Goal: Information Seeking & Learning: Learn about a topic

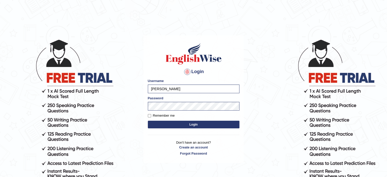
click at [182, 121] on button "Login" at bounding box center [194, 125] width 92 height 8
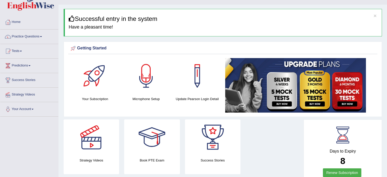
scroll to position [8, 0]
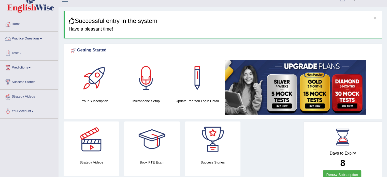
click at [35, 35] on link "Practice Questions" at bounding box center [29, 38] width 58 height 13
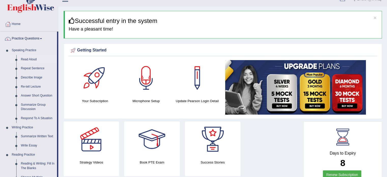
click at [30, 59] on link "Read Aloud" at bounding box center [38, 59] width 38 height 9
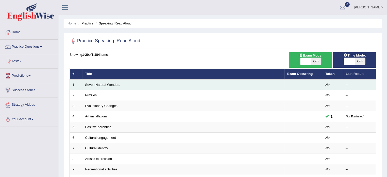
click at [109, 83] on link "Seven Natural Wonders" at bounding box center [102, 85] width 35 height 4
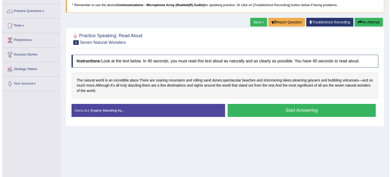
scroll to position [35, 0]
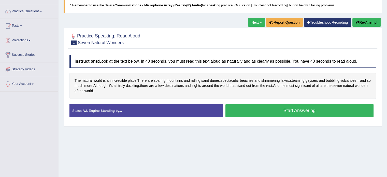
click at [251, 108] on button "Start Answering" at bounding box center [299, 110] width 148 height 13
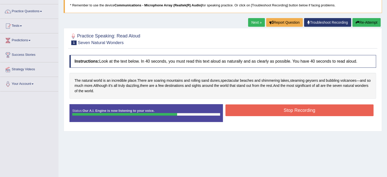
click at [267, 108] on button "Stop Recording" at bounding box center [299, 110] width 148 height 12
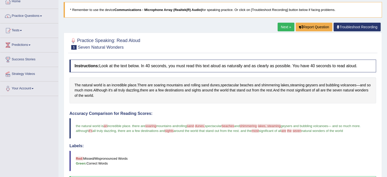
scroll to position [30, 0]
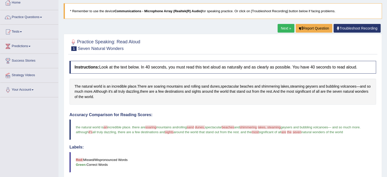
click at [285, 26] on link "Next »" at bounding box center [286, 28] width 17 height 9
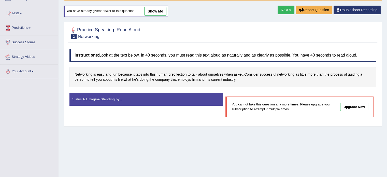
scroll to position [50, 0]
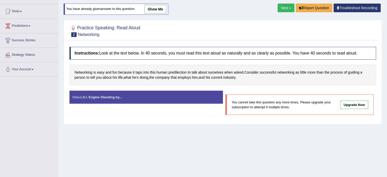
click at [283, 7] on link "Next »" at bounding box center [286, 8] width 17 height 9
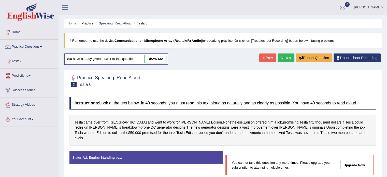
click at [284, 57] on link "Next »" at bounding box center [286, 57] width 17 height 9
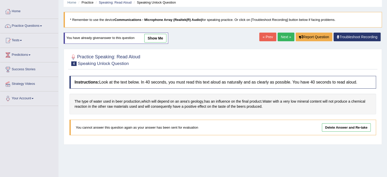
scroll to position [20, 0]
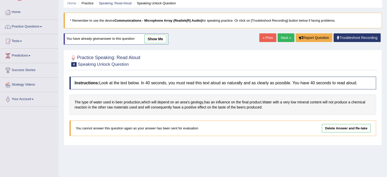
click at [284, 36] on link "Next »" at bounding box center [286, 37] width 17 height 9
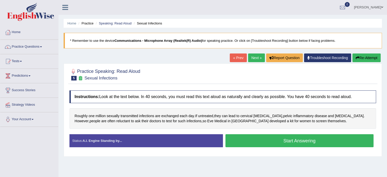
click at [279, 140] on button "Start Answering" at bounding box center [299, 140] width 148 height 13
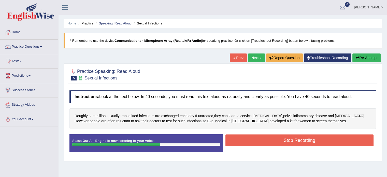
click at [287, 140] on button "Stop Recording" at bounding box center [299, 140] width 148 height 12
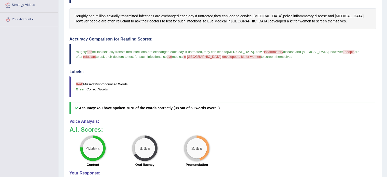
scroll to position [99, 0]
click at [207, 22] on span "Eve" at bounding box center [210, 21] width 6 height 5
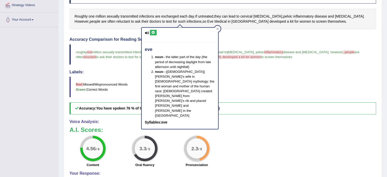
click at [147, 33] on icon at bounding box center [147, 32] width 4 height 3
click at [217, 27] on icon at bounding box center [217, 28] width 3 height 3
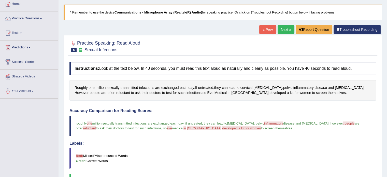
scroll to position [28, 0]
click at [284, 31] on link "Next »" at bounding box center [286, 29] width 17 height 9
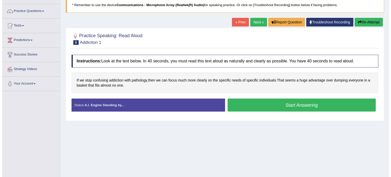
scroll to position [36, 0]
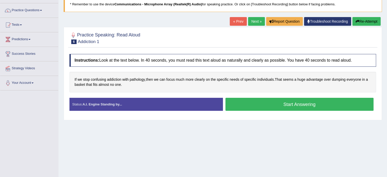
click at [271, 101] on button "Start Answering" at bounding box center [299, 104] width 148 height 13
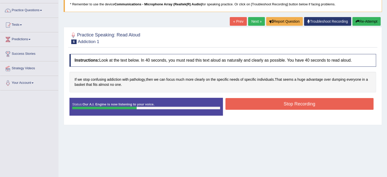
click at [259, 101] on button "Stop Recording" at bounding box center [299, 104] width 148 height 12
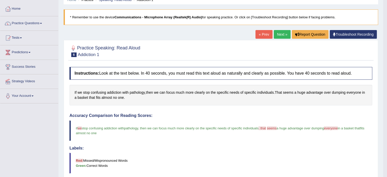
scroll to position [0, 0]
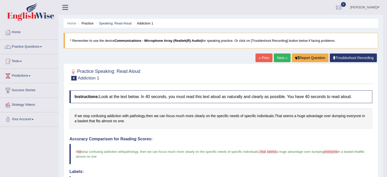
click at [281, 57] on link "Next »" at bounding box center [282, 57] width 17 height 9
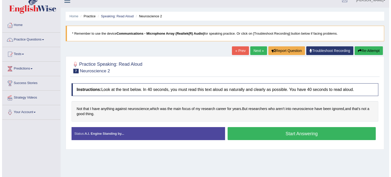
scroll to position [8, 0]
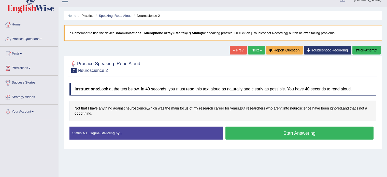
click at [255, 132] on button "Start Answering" at bounding box center [299, 132] width 148 height 13
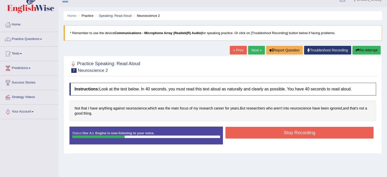
click at [274, 131] on button "Stop Recording" at bounding box center [299, 133] width 148 height 12
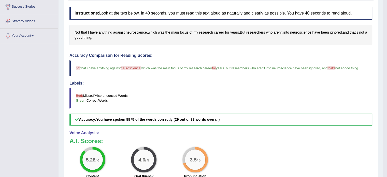
scroll to position [83, 0]
click at [133, 31] on span "neuroscience" at bounding box center [136, 32] width 21 height 5
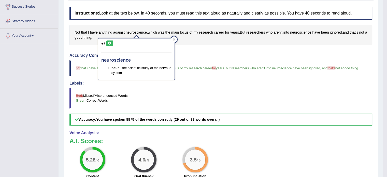
click at [104, 42] on icon at bounding box center [103, 43] width 4 height 3
click at [109, 42] on icon at bounding box center [110, 43] width 4 height 3
click at [175, 41] on div at bounding box center [174, 39] width 6 height 6
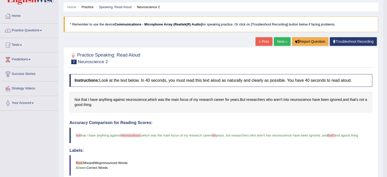
scroll to position [0, 0]
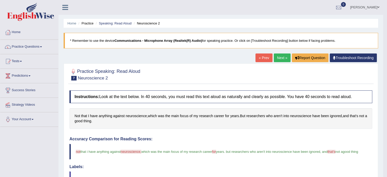
click at [278, 56] on link "Next »" at bounding box center [282, 57] width 17 height 9
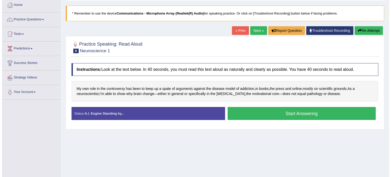
scroll to position [27, 0]
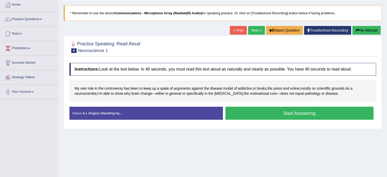
click at [249, 108] on button "Start Answering" at bounding box center [299, 113] width 148 height 13
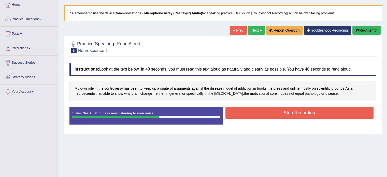
click at [305, 93] on span "pathology" at bounding box center [313, 93] width 16 height 5
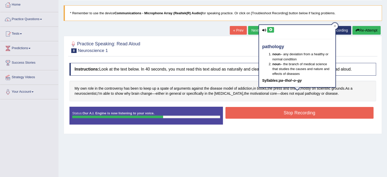
click at [293, 112] on button "Stop Recording" at bounding box center [299, 113] width 148 height 12
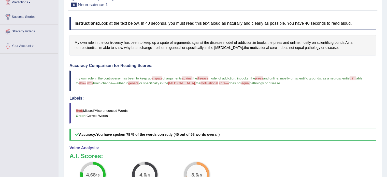
scroll to position [73, 0]
click at [164, 41] on span "spate" at bounding box center [164, 42] width 9 height 5
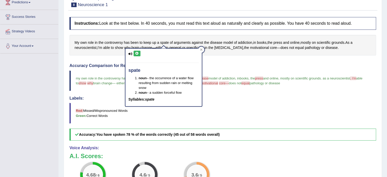
click at [136, 51] on button at bounding box center [137, 54] width 7 height 6
click at [202, 48] on div at bounding box center [201, 50] width 6 height 6
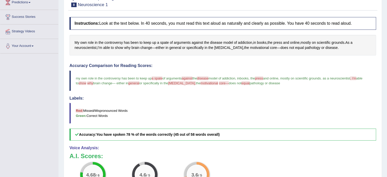
click at [190, 79] on span "against" at bounding box center [187, 78] width 11 height 4
click at [195, 40] on span "against" at bounding box center [197, 42] width 11 height 5
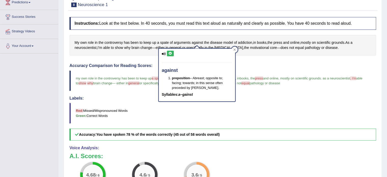
click at [169, 52] on icon at bounding box center [170, 53] width 4 height 3
click at [233, 48] on div at bounding box center [234, 50] width 6 height 6
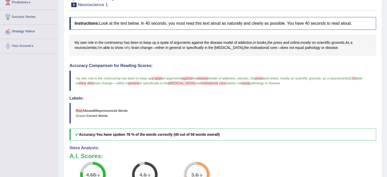
click at [126, 46] on span "why" at bounding box center [127, 47] width 6 height 5
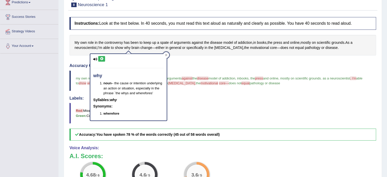
click at [102, 60] on button at bounding box center [101, 59] width 7 height 6
click at [166, 55] on icon at bounding box center [166, 55] width 2 height 2
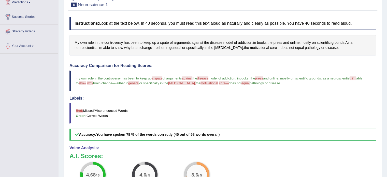
click at [171, 48] on span "general" at bounding box center [175, 47] width 12 height 5
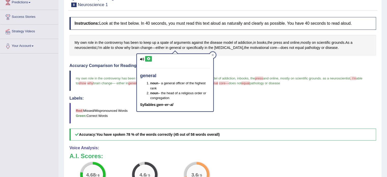
click at [148, 58] on icon at bounding box center [149, 58] width 4 height 3
click at [214, 55] on icon at bounding box center [212, 55] width 3 height 3
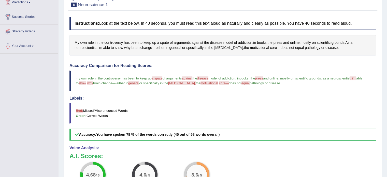
click at [219, 47] on span "striatum" at bounding box center [228, 47] width 29 height 5
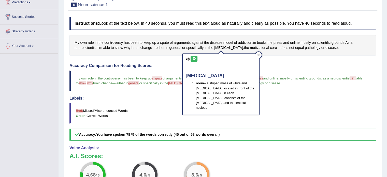
click at [194, 59] on icon at bounding box center [194, 58] width 4 height 3
click at [260, 53] on div at bounding box center [258, 55] width 6 height 6
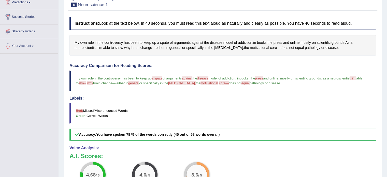
click at [250, 48] on span "motivational" at bounding box center [259, 47] width 19 height 5
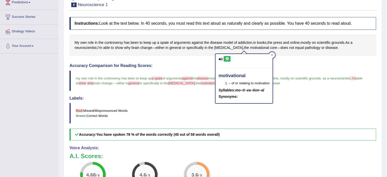
click at [228, 58] on icon at bounding box center [227, 58] width 4 height 3
click at [226, 59] on icon at bounding box center [227, 58] width 4 height 3
click at [272, 54] on icon at bounding box center [272, 55] width 3 height 3
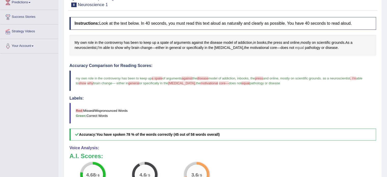
click at [295, 48] on span "equal" at bounding box center [299, 47] width 9 height 5
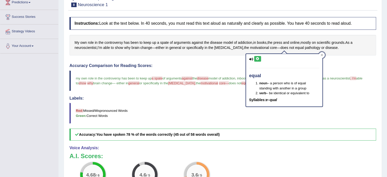
click at [258, 60] on button at bounding box center [257, 59] width 7 height 6
click at [320, 54] on div at bounding box center [322, 55] width 6 height 6
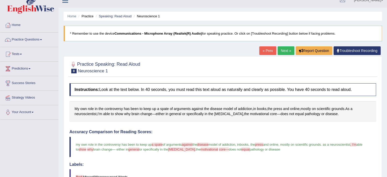
scroll to position [1, 0]
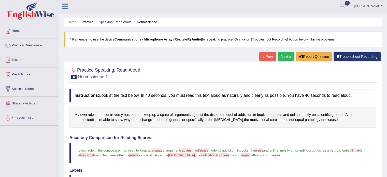
click at [286, 55] on link "Next »" at bounding box center [286, 56] width 17 height 9
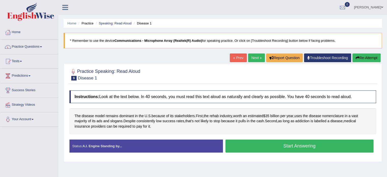
click at [247, 144] on button "Start Answering" at bounding box center [299, 145] width 148 height 13
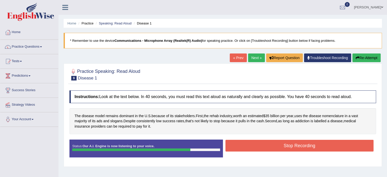
click at [249, 143] on button "Stop Recording" at bounding box center [299, 146] width 148 height 12
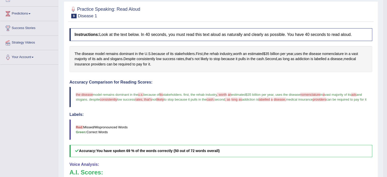
scroll to position [60, 0]
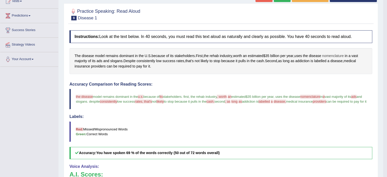
click at [337, 55] on span "nomenclature" at bounding box center [333, 55] width 22 height 5
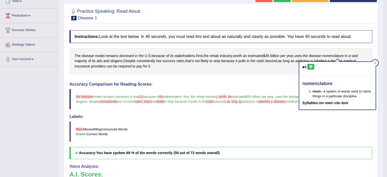
click at [311, 65] on icon at bounding box center [311, 66] width 4 height 3
click at [273, 69] on div "The disease model remains dominant in the U . S . because of its stakeholders .…" at bounding box center [220, 61] width 303 height 26
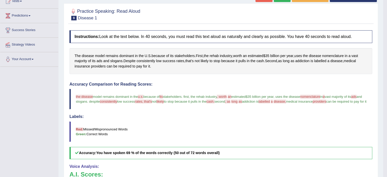
click at [81, 96] on span "the disease" at bounding box center [84, 97] width 17 height 4
click at [87, 54] on span "disease" at bounding box center [88, 55] width 12 height 5
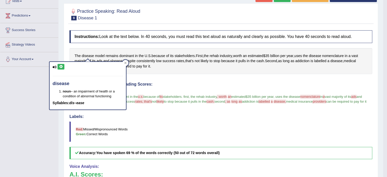
click at [60, 65] on icon at bounding box center [61, 66] width 4 height 3
click at [124, 62] on icon at bounding box center [125, 63] width 3 height 3
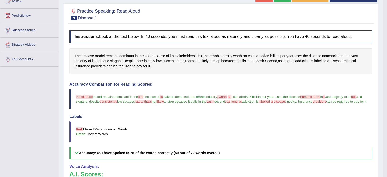
click at [146, 55] on span "U" at bounding box center [146, 55] width 3 height 5
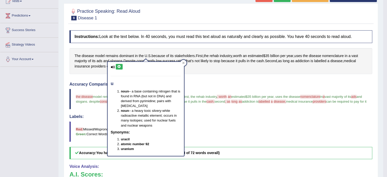
click at [119, 67] on icon at bounding box center [119, 66] width 4 height 3
click at [182, 63] on icon at bounding box center [183, 63] width 3 height 3
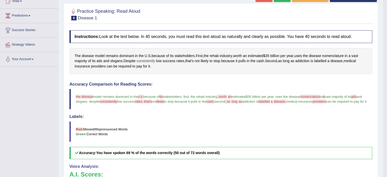
click at [149, 60] on span "consistently" at bounding box center [146, 60] width 19 height 5
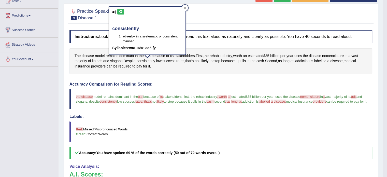
click at [122, 11] on icon at bounding box center [121, 11] width 4 height 3
click at [184, 8] on icon at bounding box center [185, 8] width 3 height 3
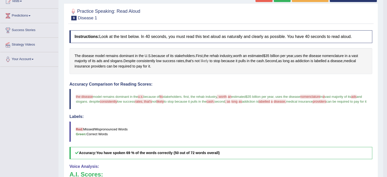
click at [206, 62] on span "likely" at bounding box center [204, 60] width 8 height 5
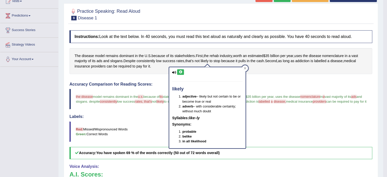
click at [181, 71] on icon at bounding box center [181, 71] width 4 height 3
click at [244, 65] on div at bounding box center [245, 68] width 6 height 6
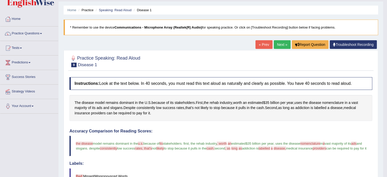
scroll to position [13, 0]
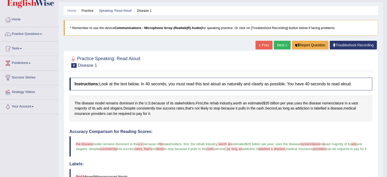
click at [277, 43] on link "Next »" at bounding box center [282, 45] width 17 height 9
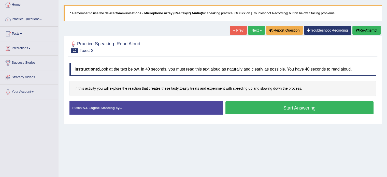
scroll to position [28, 0]
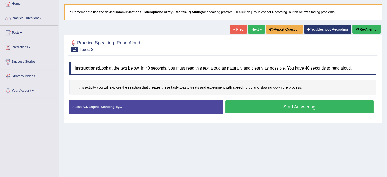
click at [266, 105] on button "Start Answering" at bounding box center [299, 106] width 148 height 13
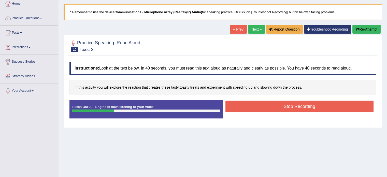
click at [276, 109] on button "Stop Recording" at bounding box center [299, 106] width 148 height 12
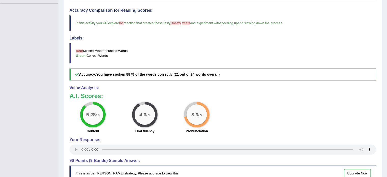
scroll to position [123, 0]
click at [180, 22] on span ", toasty" at bounding box center [175, 23] width 11 height 4
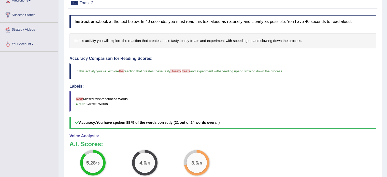
scroll to position [73, 0]
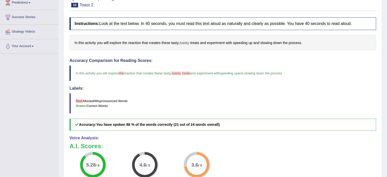
click at [186, 42] on span "toasty" at bounding box center [184, 42] width 9 height 5
click at [189, 53] on icon at bounding box center [188, 53] width 4 height 3
click at [188, 53] on icon at bounding box center [188, 53] width 4 height 3
click at [196, 48] on div at bounding box center [195, 50] width 6 height 6
click at [196, 42] on span "treats" at bounding box center [194, 42] width 9 height 5
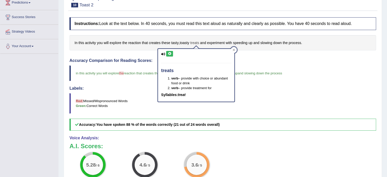
click at [196, 42] on span "treats" at bounding box center [194, 42] width 9 height 5
click at [233, 48] on div at bounding box center [234, 50] width 6 height 6
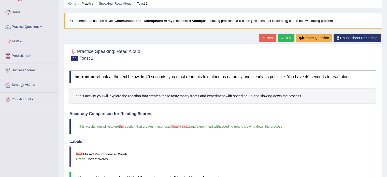
scroll to position [18, 0]
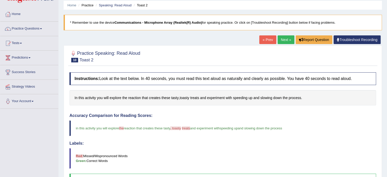
click at [284, 37] on link "Next »" at bounding box center [286, 39] width 17 height 9
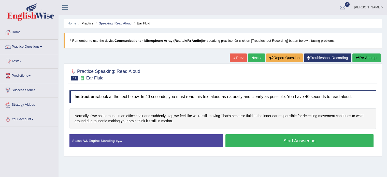
click at [249, 142] on button "Start Answering" at bounding box center [299, 140] width 148 height 13
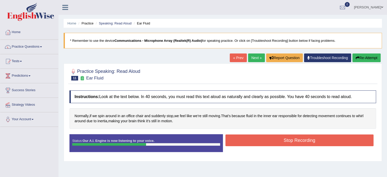
click at [255, 140] on button "Stop Recording" at bounding box center [299, 140] width 148 height 12
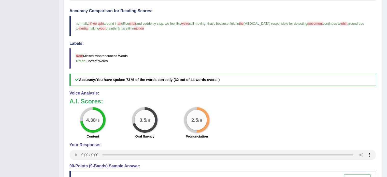
scroll to position [128, 0]
click at [79, 26] on span "inertia," at bounding box center [84, 28] width 10 height 4
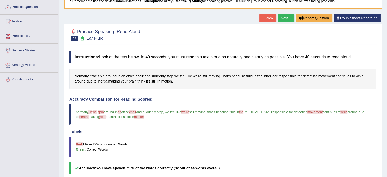
scroll to position [37, 0]
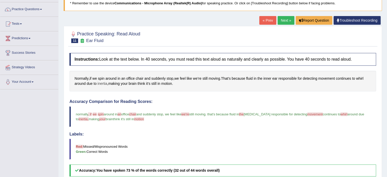
click at [104, 82] on span "inertia" at bounding box center [102, 83] width 10 height 5
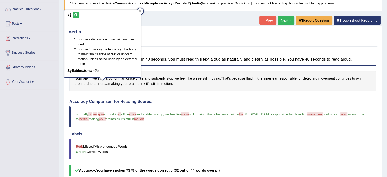
click at [75, 13] on icon at bounding box center [76, 14] width 4 height 3
click at [140, 10] on icon at bounding box center [140, 11] width 3 height 3
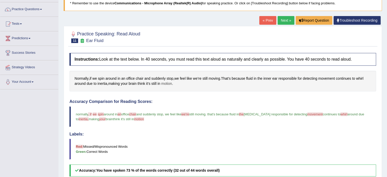
click at [168, 82] on span "motion" at bounding box center [166, 83] width 11 height 5
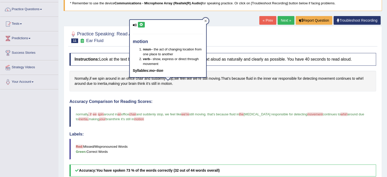
click at [205, 18] on div at bounding box center [205, 21] width 6 height 6
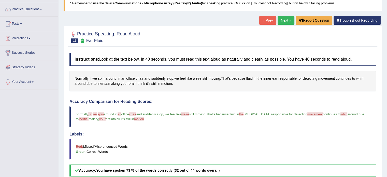
click at [360, 77] on span "whirl" at bounding box center [359, 78] width 7 height 5
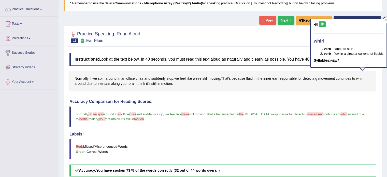
click at [322, 22] on button at bounding box center [322, 24] width 7 height 6
click at [386, 20] on icon at bounding box center [386, 20] width 2 height 2
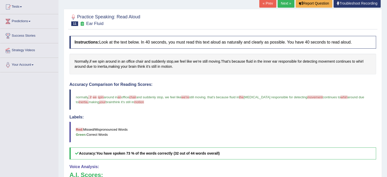
scroll to position [53, 0]
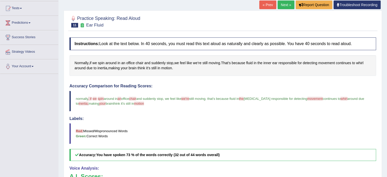
click at [285, 5] on link "Next »" at bounding box center [286, 5] width 17 height 9
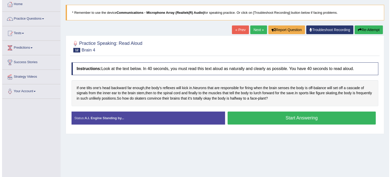
scroll to position [28, 0]
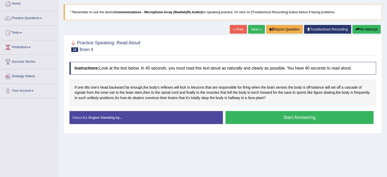
click at [281, 117] on button "Start Answering" at bounding box center [299, 117] width 148 height 13
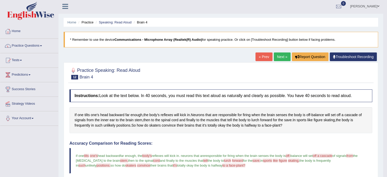
scroll to position [1, 0]
click at [280, 56] on link "Next »" at bounding box center [282, 57] width 17 height 9
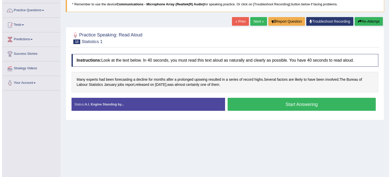
scroll to position [40, 0]
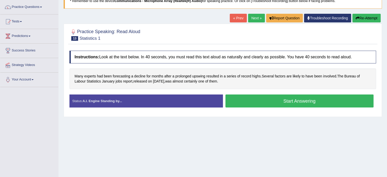
click at [256, 103] on button "Start Answering" at bounding box center [299, 100] width 148 height 13
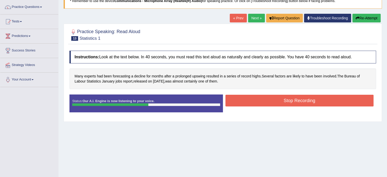
click at [253, 99] on button "Stop Recording" at bounding box center [299, 101] width 148 height 12
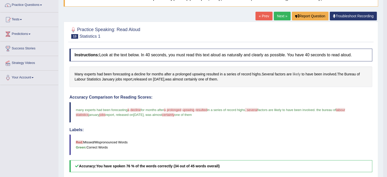
scroll to position [40, 0]
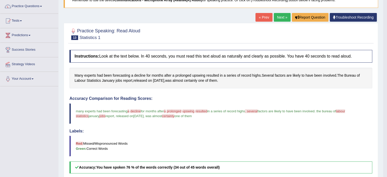
click at [282, 17] on link "Next »" at bounding box center [282, 17] width 17 height 9
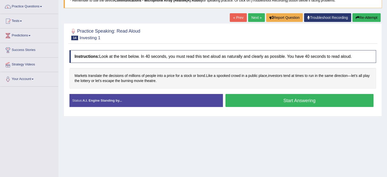
scroll to position [44, 0]
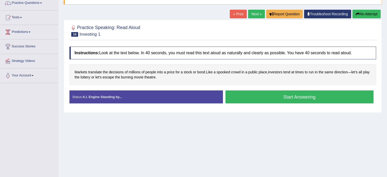
click at [244, 95] on button "Start Answering" at bounding box center [299, 96] width 148 height 13
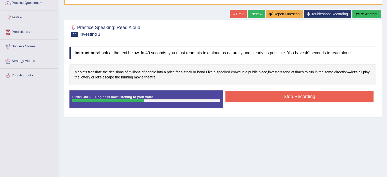
click at [246, 95] on button "Stop Recording" at bounding box center [299, 97] width 148 height 12
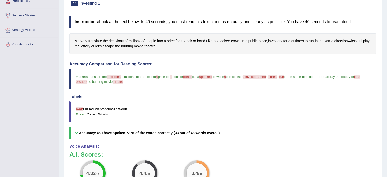
scroll to position [73, 0]
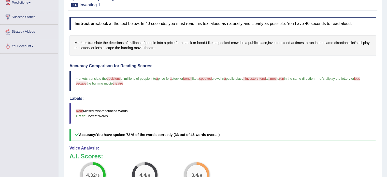
click at [226, 40] on span "spooked" at bounding box center [222, 42] width 13 height 5
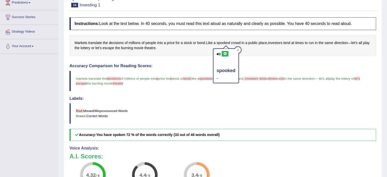
click at [225, 54] on icon at bounding box center [225, 53] width 4 height 3
click at [235, 50] on div at bounding box center [238, 50] width 6 height 6
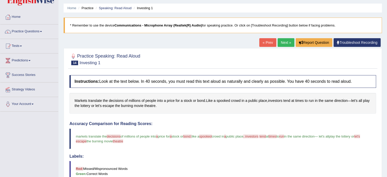
scroll to position [14, 0]
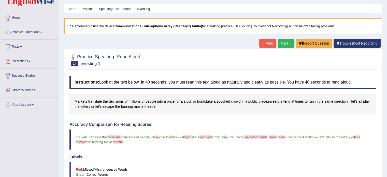
click at [285, 42] on link "Next »" at bounding box center [286, 43] width 17 height 9
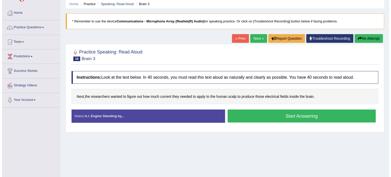
scroll to position [20, 0]
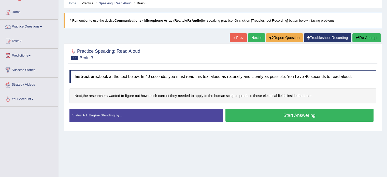
click at [291, 115] on button "Start Answering" at bounding box center [299, 115] width 148 height 13
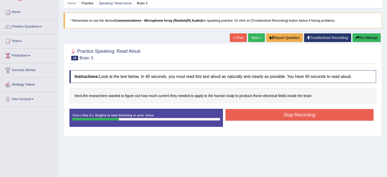
click at [285, 114] on button "Stop Recording" at bounding box center [299, 115] width 148 height 12
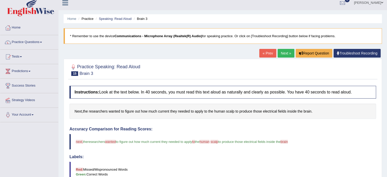
scroll to position [0, 0]
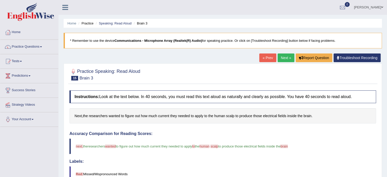
click at [286, 56] on link "Next »" at bounding box center [286, 57] width 17 height 9
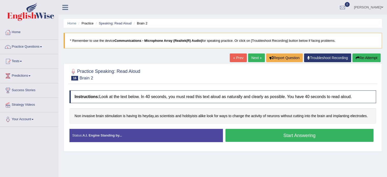
click at [282, 132] on button "Start Answering" at bounding box center [299, 135] width 148 height 13
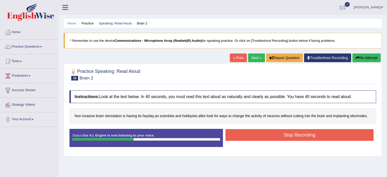
click at [298, 133] on button "Stop Recording" at bounding box center [299, 135] width 148 height 12
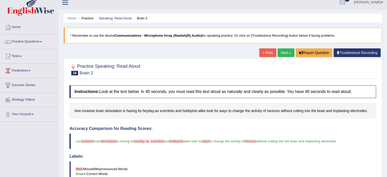
scroll to position [5, 0]
click at [288, 52] on link "Next »" at bounding box center [286, 53] width 17 height 9
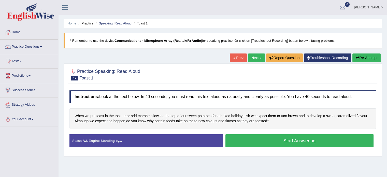
click at [271, 139] on button "Start Answering" at bounding box center [299, 140] width 148 height 13
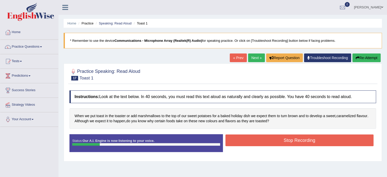
click at [362, 55] on button "Re-Attempt" at bounding box center [366, 57] width 28 height 9
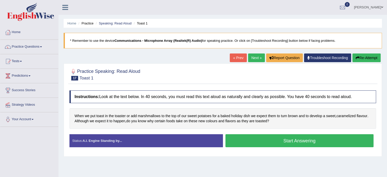
click at [286, 139] on button "Start Answering" at bounding box center [299, 140] width 148 height 13
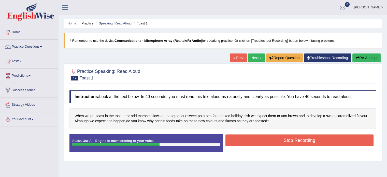
click at [258, 136] on button "Stop Recording" at bounding box center [299, 140] width 148 height 12
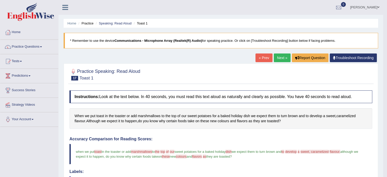
click at [280, 56] on link "Next »" at bounding box center [282, 57] width 17 height 9
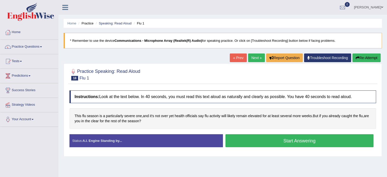
click at [264, 141] on button "Start Answering" at bounding box center [299, 140] width 148 height 13
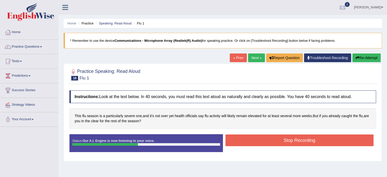
click at [264, 141] on button "Stop Recording" at bounding box center [299, 140] width 148 height 12
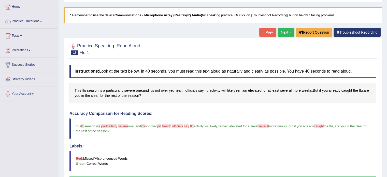
scroll to position [19, 0]
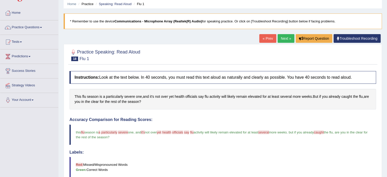
click at [286, 40] on link "Next »" at bounding box center [286, 38] width 17 height 9
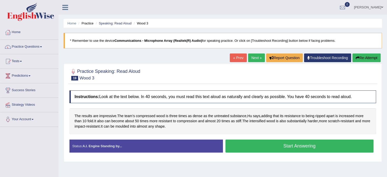
click at [277, 146] on button "Start Answering" at bounding box center [299, 145] width 148 height 13
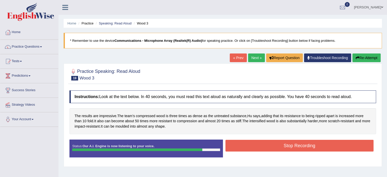
click at [277, 146] on button "Stop Recording" at bounding box center [299, 146] width 148 height 12
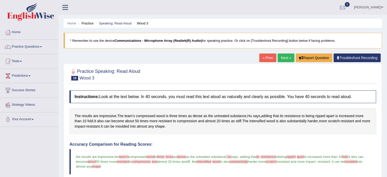
click at [285, 57] on link "Next »" at bounding box center [286, 57] width 17 height 9
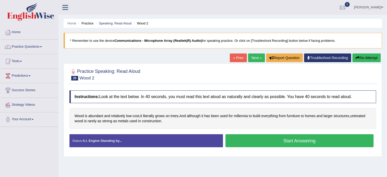
click at [263, 141] on button "Start Answering" at bounding box center [299, 140] width 148 height 13
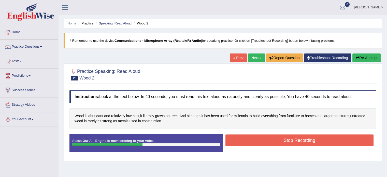
click at [263, 141] on button "Stop Recording" at bounding box center [299, 140] width 148 height 12
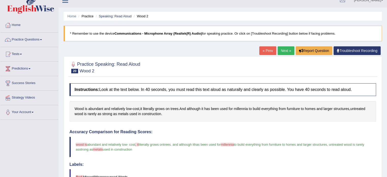
scroll to position [3, 0]
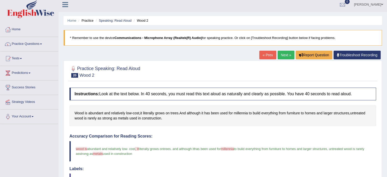
click at [286, 54] on link "Next »" at bounding box center [286, 55] width 17 height 9
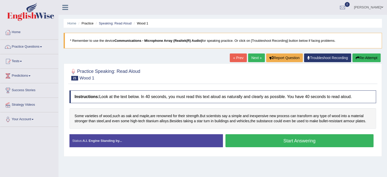
click at [263, 139] on button "Start Answering" at bounding box center [299, 140] width 148 height 13
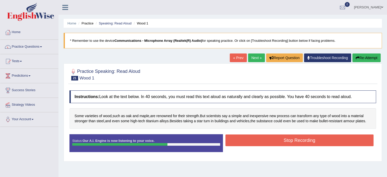
click at [263, 139] on button "Stop Recording" at bounding box center [299, 140] width 148 height 12
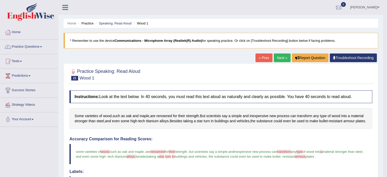
click at [280, 56] on link "Next »" at bounding box center [282, 57] width 17 height 9
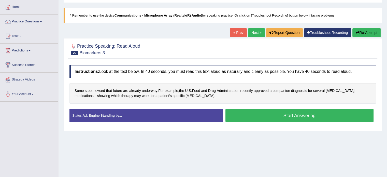
scroll to position [26, 0]
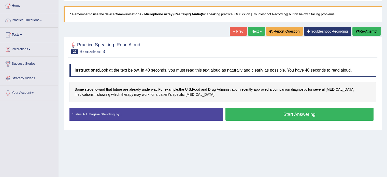
click at [274, 114] on button "Start Answering" at bounding box center [299, 114] width 148 height 13
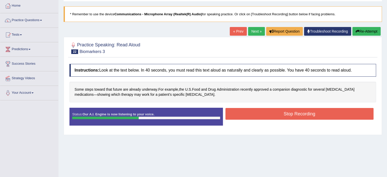
click at [267, 113] on button "Stop Recording" at bounding box center [299, 114] width 148 height 12
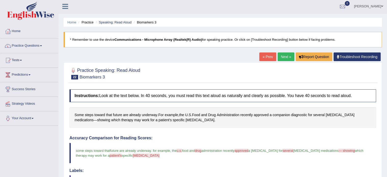
scroll to position [0, 0]
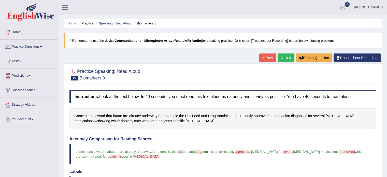
click at [284, 59] on link "Next »" at bounding box center [286, 57] width 17 height 9
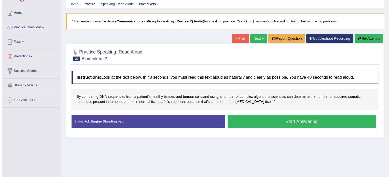
scroll to position [19, 0]
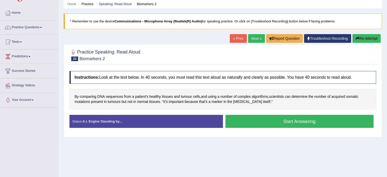
click at [258, 123] on button "Start Answering" at bounding box center [299, 121] width 148 height 13
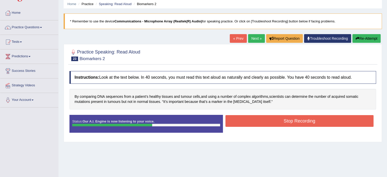
click at [258, 123] on button "Stop Recording" at bounding box center [299, 121] width 148 height 12
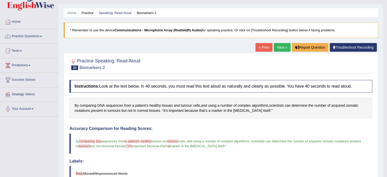
scroll to position [7, 0]
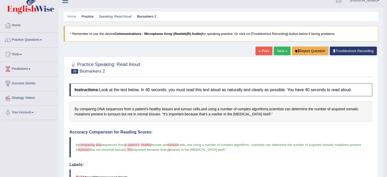
click at [279, 52] on link "Next »" at bounding box center [282, 51] width 17 height 9
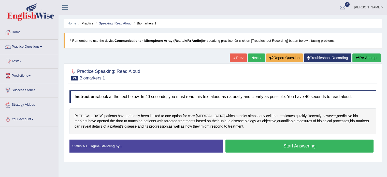
click at [261, 146] on button "Start Answering" at bounding box center [299, 145] width 148 height 13
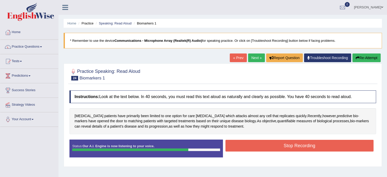
click at [252, 144] on button "Stop Recording" at bounding box center [299, 146] width 148 height 12
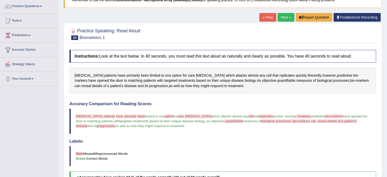
scroll to position [33, 0]
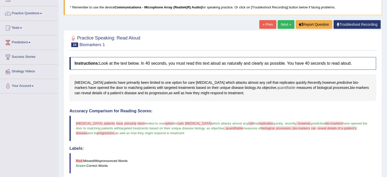
click at [277, 87] on span "quantifiable" at bounding box center [286, 87] width 18 height 5
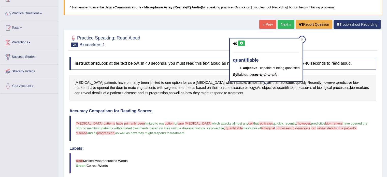
click at [241, 43] on icon at bounding box center [241, 43] width 4 height 3
click at [300, 40] on div at bounding box center [302, 39] width 6 height 6
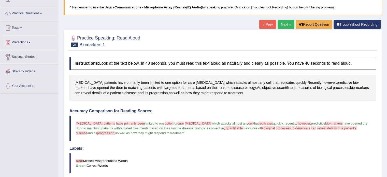
click at [283, 20] on div "Home Practice Speaking: Read Aloud Biomarkers 1 * Remember to use the device Co…" at bounding box center [223, 149] width 328 height 365
click at [284, 24] on link "Next »" at bounding box center [286, 24] width 17 height 9
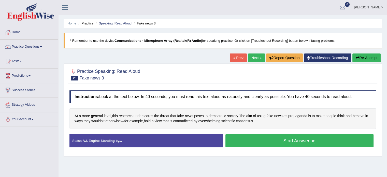
click at [249, 145] on button "Start Answering" at bounding box center [299, 140] width 148 height 13
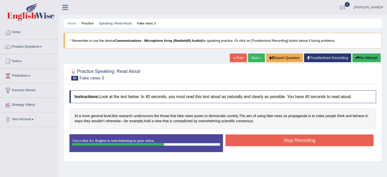
click at [259, 140] on button "Stop Recording" at bounding box center [299, 140] width 148 height 12
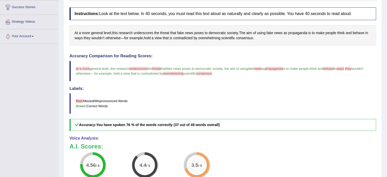
scroll to position [81, 0]
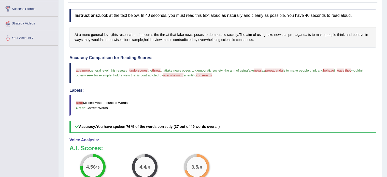
click at [247, 38] on span "consensus" at bounding box center [244, 39] width 17 height 5
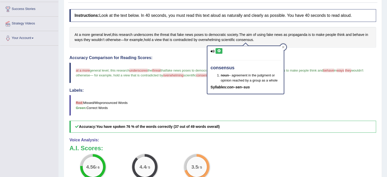
click at [221, 50] on button at bounding box center [218, 51] width 7 height 6
click at [285, 47] on div at bounding box center [283, 47] width 6 height 6
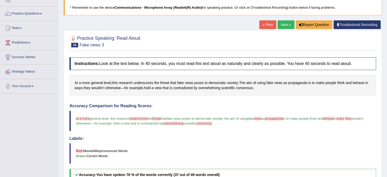
scroll to position [31, 0]
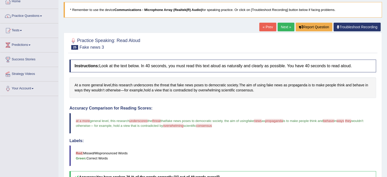
click at [285, 27] on link "Next »" at bounding box center [286, 27] width 17 height 9
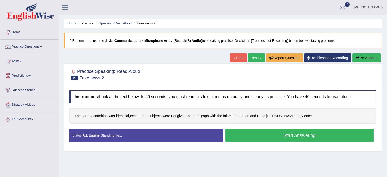
click at [291, 133] on button "Start Answering" at bounding box center [299, 135] width 148 height 13
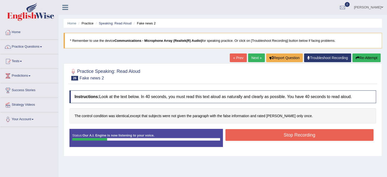
click at [268, 130] on button "Stop Recording" at bounding box center [299, 135] width 148 height 12
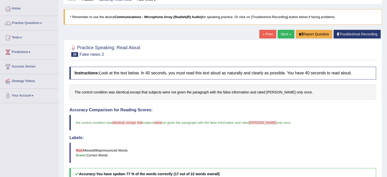
scroll to position [23, 0]
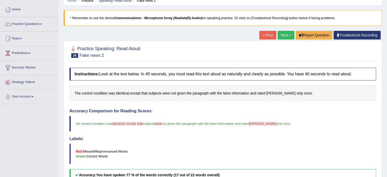
click at [283, 33] on link "Next »" at bounding box center [286, 35] width 17 height 9
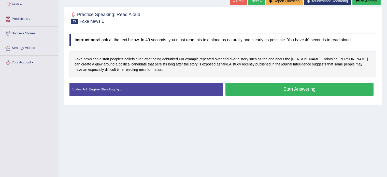
click at [274, 87] on button "Start Answering" at bounding box center [299, 89] width 148 height 13
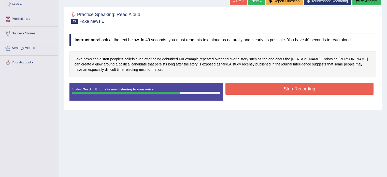
click at [230, 86] on button "Stop Recording" at bounding box center [299, 89] width 148 height 12
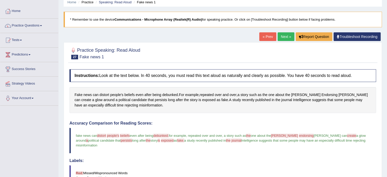
scroll to position [21, 0]
click at [284, 33] on link "Next »" at bounding box center [286, 37] width 17 height 9
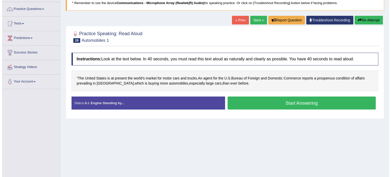
scroll to position [38, 0]
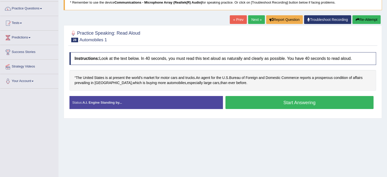
click at [250, 105] on button "Start Answering" at bounding box center [299, 102] width 148 height 13
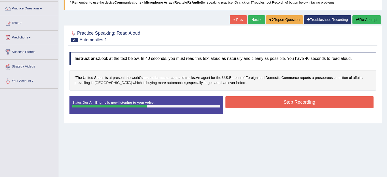
click at [243, 98] on button "Stop Recording" at bounding box center [299, 102] width 148 height 12
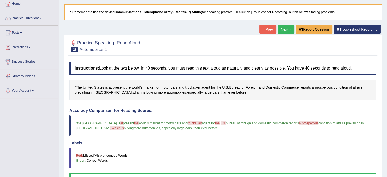
scroll to position [28, 0]
click at [287, 26] on link "Next »" at bounding box center [286, 29] width 17 height 9
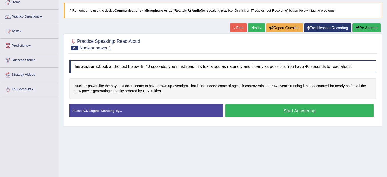
scroll to position [32, 0]
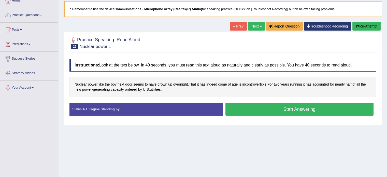
click at [251, 109] on button "Start Answering" at bounding box center [299, 109] width 148 height 13
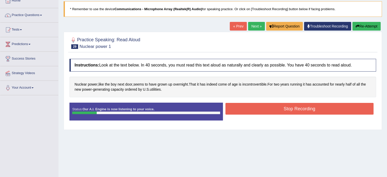
click at [361, 23] on button "Re-Attempt" at bounding box center [366, 26] width 28 height 9
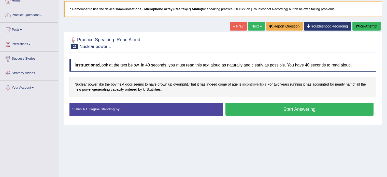
click at [250, 86] on span "incontrovertible" at bounding box center [254, 84] width 24 height 5
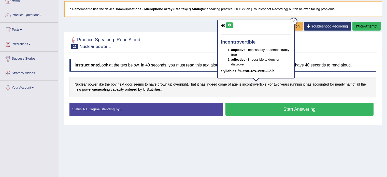
click at [229, 25] on icon at bounding box center [229, 25] width 4 height 3
click at [295, 23] on div at bounding box center [293, 21] width 6 height 6
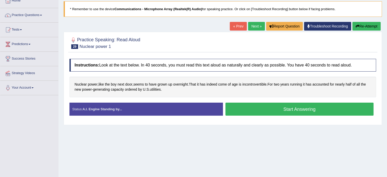
click at [195, 103] on div "Status: A.I. Engine Standing by..." at bounding box center [145, 109] width 153 height 13
click at [244, 107] on button "Start Answering" at bounding box center [299, 109] width 148 height 13
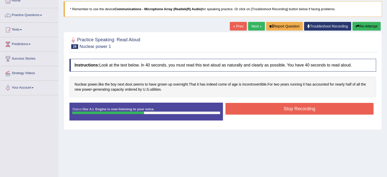
click at [256, 108] on button "Stop Recording" at bounding box center [299, 109] width 148 height 12
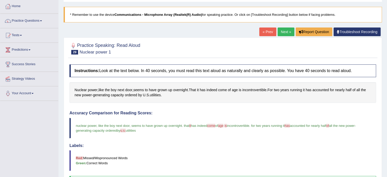
scroll to position [24, 0]
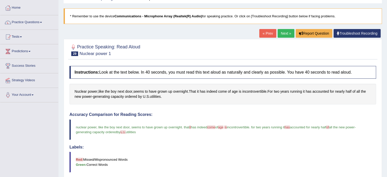
click at [284, 32] on link "Next »" at bounding box center [286, 33] width 17 height 9
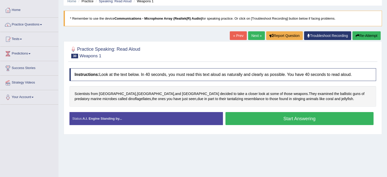
scroll to position [24, 0]
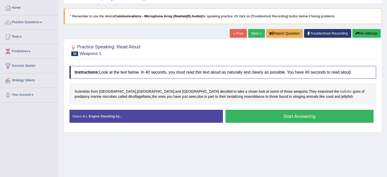
click at [340, 92] on span "ballistic" at bounding box center [346, 91] width 12 height 5
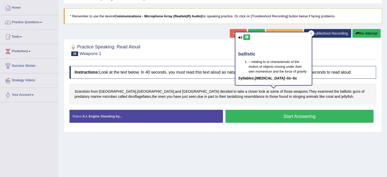
click at [247, 36] on icon at bounding box center [247, 37] width 4 height 3
click at [246, 36] on icon at bounding box center [247, 37] width 4 height 3
click at [308, 32] on div at bounding box center [311, 33] width 6 height 6
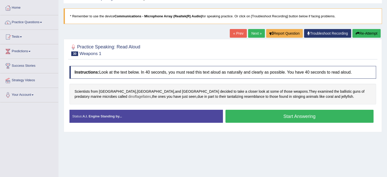
click at [151, 94] on span "dinoflagellates" at bounding box center [139, 96] width 23 height 5
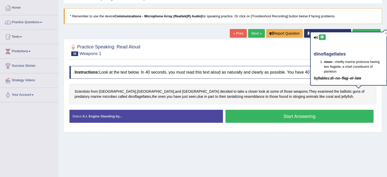
click at [321, 36] on icon at bounding box center [322, 37] width 4 height 3
click at [385, 32] on icon at bounding box center [386, 33] width 2 height 2
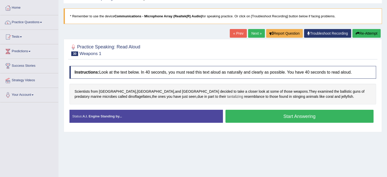
click at [227, 96] on span "tantalizing" at bounding box center [235, 96] width 16 height 5
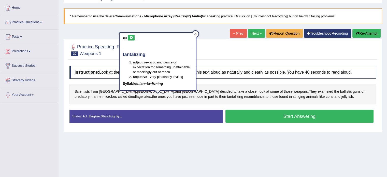
click at [196, 33] on icon at bounding box center [195, 34] width 2 height 2
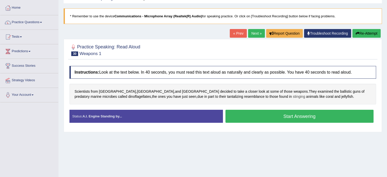
click at [293, 97] on span "stinging" at bounding box center [299, 96] width 12 height 5
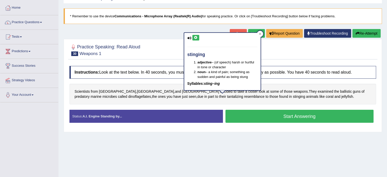
click at [195, 37] on icon at bounding box center [196, 37] width 4 height 3
click at [260, 35] on div at bounding box center [260, 34] width 6 height 6
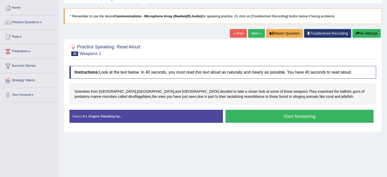
click at [236, 110] on button "Start Answering" at bounding box center [299, 116] width 148 height 13
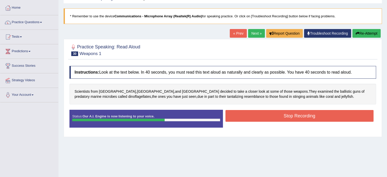
click at [265, 111] on button "Stop Recording" at bounding box center [299, 116] width 148 height 12
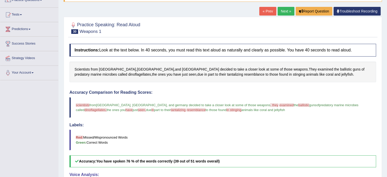
scroll to position [46, 0]
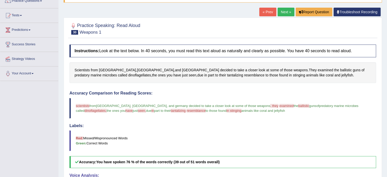
click at [285, 11] on link "Next »" at bounding box center [286, 12] width 17 height 9
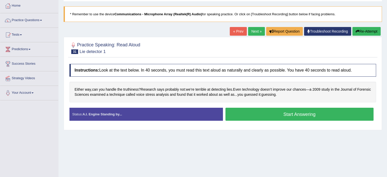
scroll to position [27, 0]
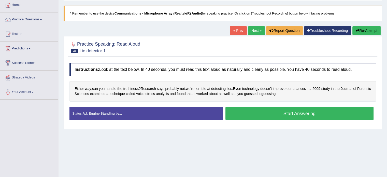
click at [273, 117] on button "Start Answering" at bounding box center [299, 113] width 148 height 13
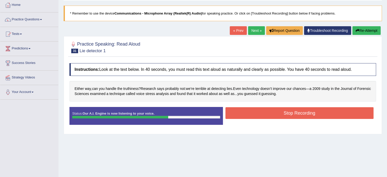
click at [261, 109] on button "Stop Recording" at bounding box center [299, 113] width 148 height 12
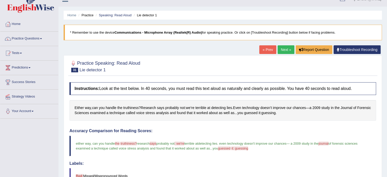
scroll to position [3, 0]
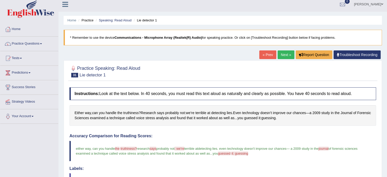
click at [288, 53] on link "Next »" at bounding box center [286, 54] width 17 height 9
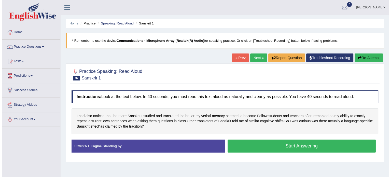
scroll to position [18, 0]
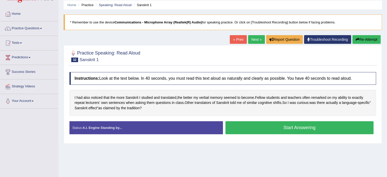
click at [235, 124] on button "Start Answering" at bounding box center [299, 127] width 148 height 13
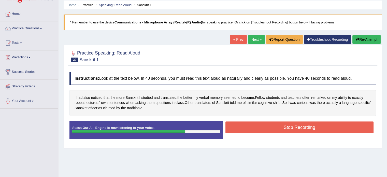
click at [261, 124] on button "Stop Recording" at bounding box center [299, 127] width 148 height 12
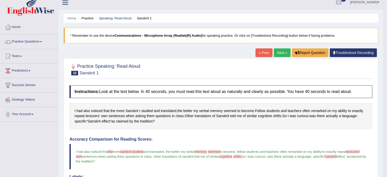
scroll to position [0, 0]
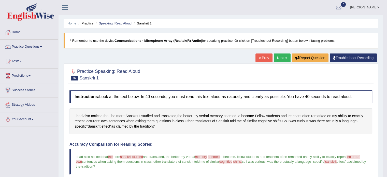
click at [282, 56] on link "Next »" at bounding box center [282, 57] width 17 height 9
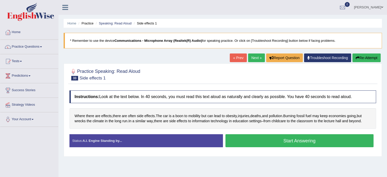
click at [250, 140] on button "Start Answering" at bounding box center [299, 140] width 148 height 13
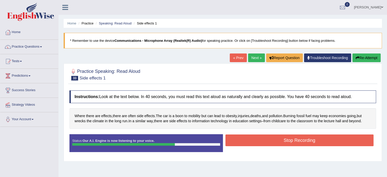
click at [306, 139] on button "Stop Recording" at bounding box center [299, 140] width 148 height 12
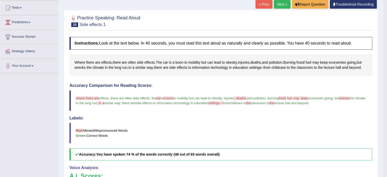
scroll to position [41, 0]
